Goal: Transaction & Acquisition: Purchase product/service

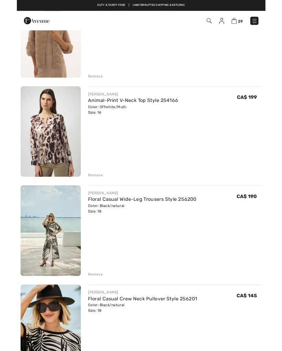
scroll to position [1686, 0]
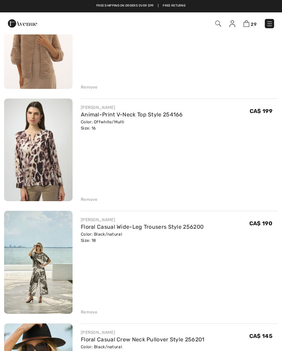
click at [93, 195] on div "Remove" at bounding box center [179, 199] width 197 height 8
click at [90, 200] on div "Remove" at bounding box center [89, 199] width 17 height 6
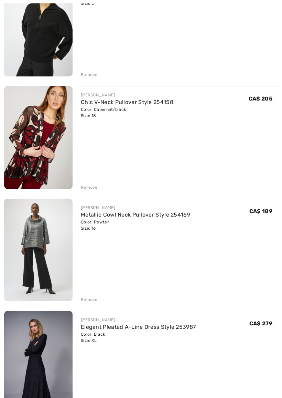
scroll to position [2148, 0]
click at [93, 183] on div "Remove" at bounding box center [179, 187] width 197 height 8
click at [92, 190] on div "Remove" at bounding box center [89, 187] width 17 height 6
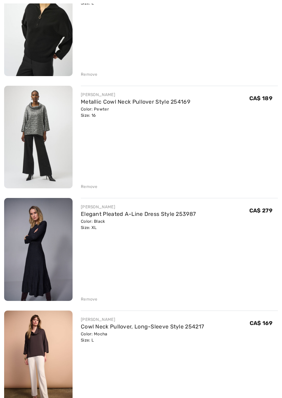
click at [52, 254] on img at bounding box center [38, 249] width 68 height 103
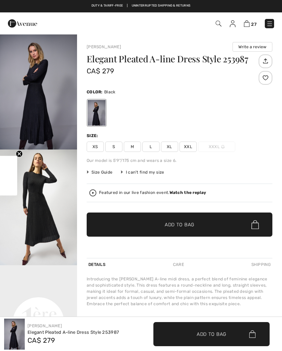
checkbox input "true"
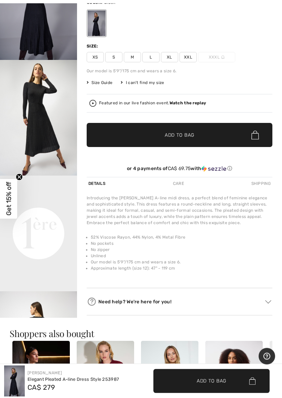
scroll to position [90, 0]
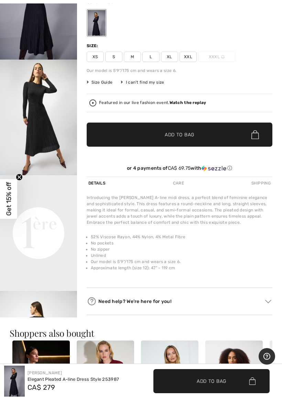
click at [192, 216] on div "Introducing the Joseph Ribkoff A-line midi dress, a perfect blend of feminine e…" at bounding box center [180, 209] width 186 height 31
click at [48, 214] on video "Your browser does not support the video tag." at bounding box center [38, 194] width 77 height 39
click at [41, 214] on video "Your browser does not support the video tag." at bounding box center [38, 194] width 77 height 39
click at [99, 24] on div at bounding box center [97, 23] width 18 height 26
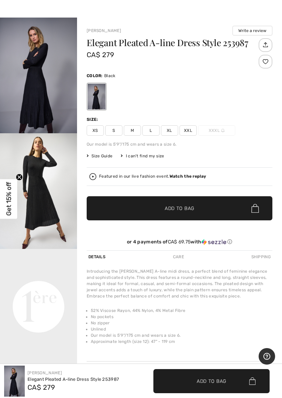
scroll to position [0, 0]
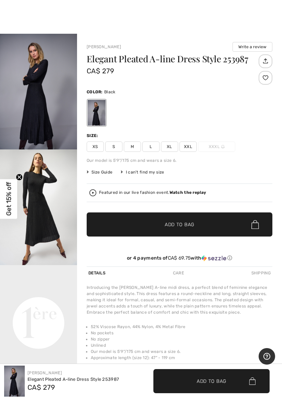
click at [105, 113] on div at bounding box center [97, 113] width 18 height 26
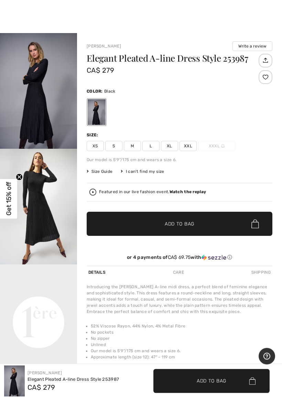
scroll to position [7, 0]
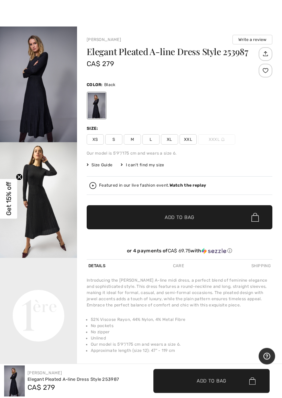
click at [43, 203] on img "2 / 5" at bounding box center [38, 200] width 77 height 116
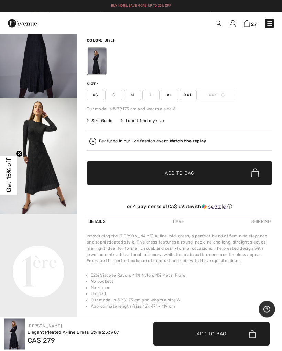
scroll to position [45, 0]
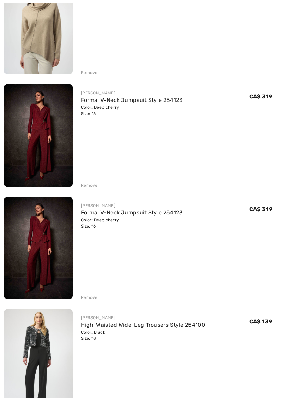
scroll to position [2711, 0]
click at [93, 298] on div "Remove" at bounding box center [89, 297] width 17 height 6
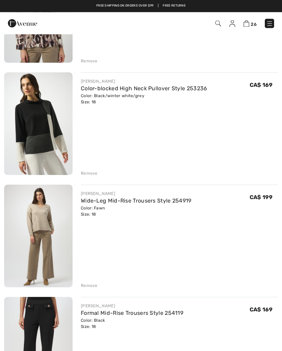
scroll to position [920, 0]
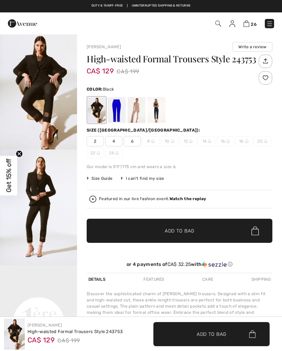
checkbox input "true"
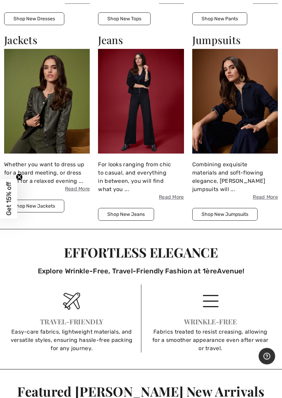
scroll to position [602, 0]
click at [41, 206] on button "Shop New Jackets" at bounding box center [34, 206] width 60 height 13
click at [44, 200] on button "Shop New Jackets" at bounding box center [34, 206] width 60 height 13
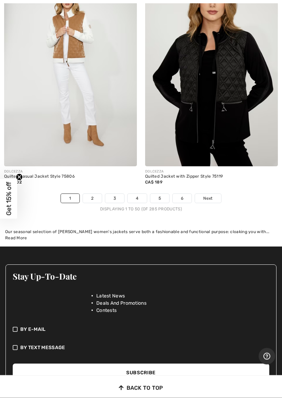
scroll to position [5987, 0]
click at [95, 194] on link "2" at bounding box center [92, 198] width 19 height 9
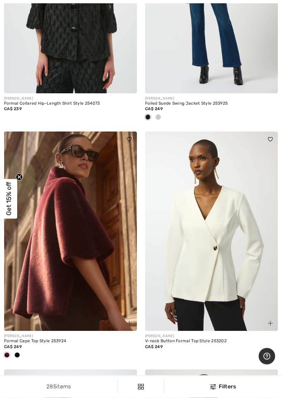
scroll to position [3431, 0]
click at [258, 286] on img at bounding box center [211, 230] width 133 height 199
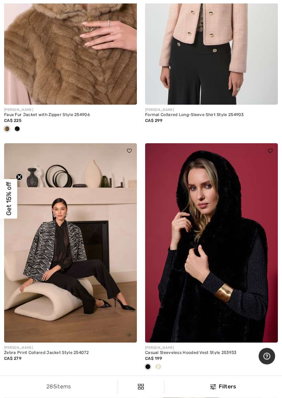
scroll to position [4621, 0]
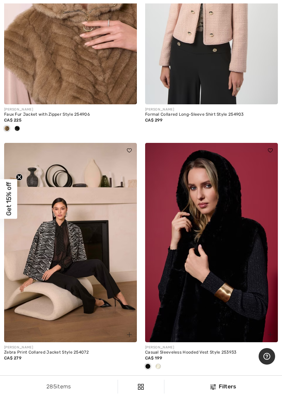
click at [83, 244] on img at bounding box center [70, 242] width 133 height 199
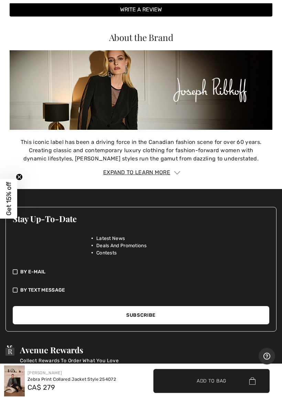
scroll to position [844, 0]
click at [122, 119] on img at bounding box center [141, 89] width 263 height 79
click at [119, 120] on img at bounding box center [141, 89] width 263 height 79
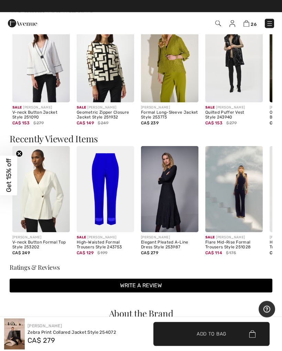
scroll to position [568, 0]
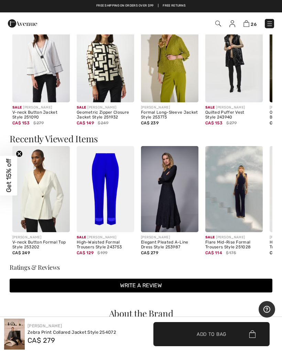
click at [242, 65] on img at bounding box center [233, 59] width 57 height 86
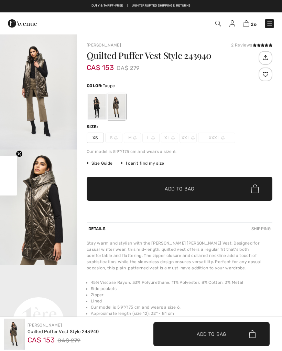
checkbox input "true"
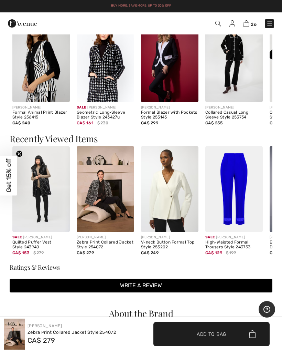
click at [47, 86] on img at bounding box center [40, 59] width 57 height 86
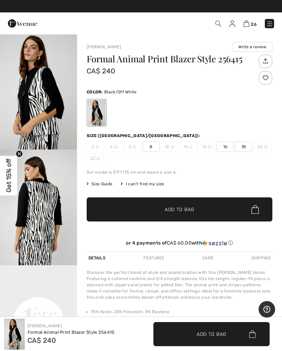
click at [99, 115] on div at bounding box center [97, 113] width 18 height 26
click at [46, 206] on img "2 / 8" at bounding box center [38, 207] width 77 height 116
click at [249, 23] on img at bounding box center [247, 23] width 6 height 7
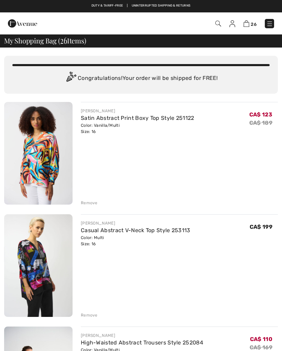
click at [93, 201] on div "Remove" at bounding box center [89, 203] width 17 height 6
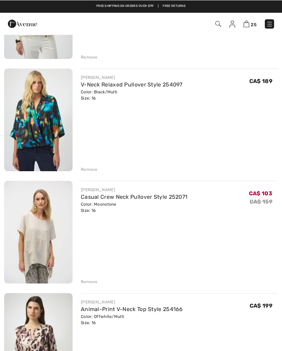
scroll to position [482, 0]
